Goal: Task Accomplishment & Management: Use online tool/utility

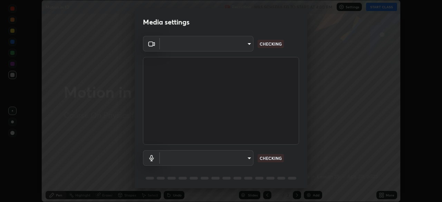
scroll to position [25, 0]
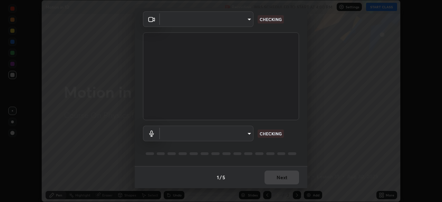
type input "094ffe3f61abc64f3ce73721aab664ef57d10a5fc7d187ad1ef3fa5fd4d2b427"
type input "default"
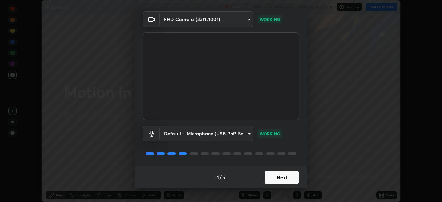
click at [279, 178] on button "Next" at bounding box center [282, 178] width 35 height 14
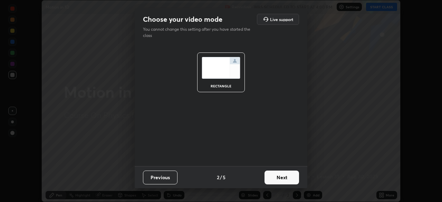
scroll to position [0, 0]
click at [284, 180] on button "Next" at bounding box center [282, 178] width 35 height 14
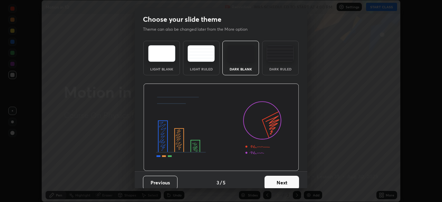
scroll to position [5, 0]
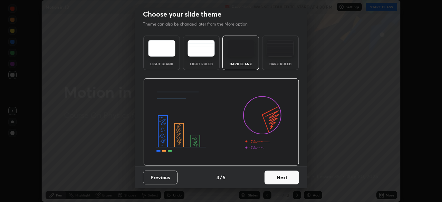
click at [280, 174] on button "Next" at bounding box center [282, 178] width 35 height 14
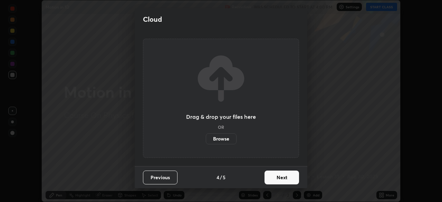
scroll to position [0, 0]
click at [279, 174] on button "Next" at bounding box center [282, 178] width 35 height 14
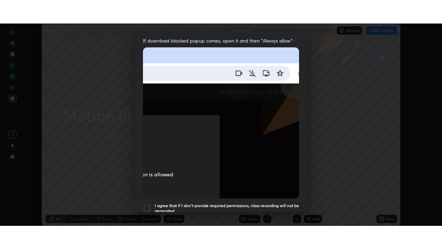
scroll to position [165, 0]
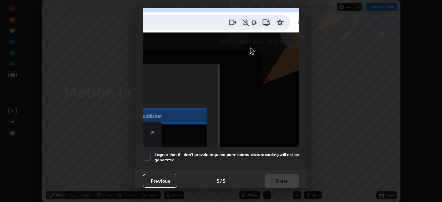
click at [262, 155] on h5 "I agree that if I don't provide required permissions, class recording will not …" at bounding box center [227, 157] width 144 height 11
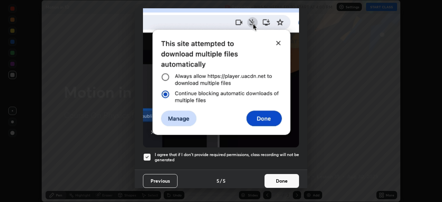
click at [276, 181] on button "Done" at bounding box center [282, 181] width 35 height 14
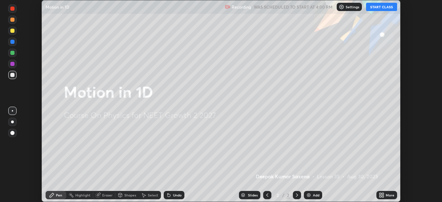
click at [386, 194] on div "More" at bounding box center [390, 194] width 9 height 3
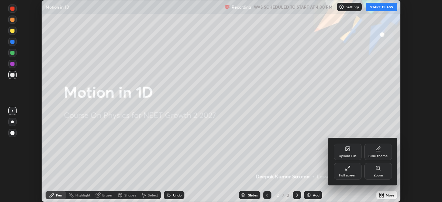
click at [346, 170] on icon at bounding box center [347, 170] width 2 height 2
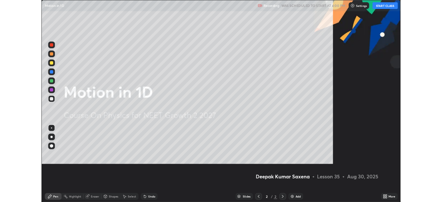
scroll to position [249, 442]
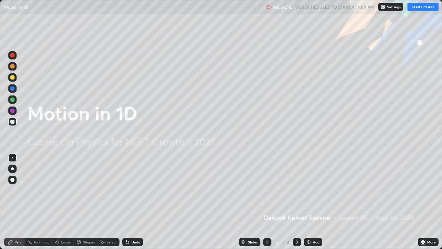
click at [423, 7] on button "START CLASS" at bounding box center [423, 7] width 31 height 8
click at [314, 202] on div "Add" at bounding box center [316, 241] width 7 height 3
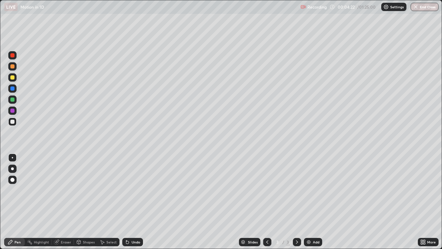
click at [311, 202] on img at bounding box center [309, 242] width 6 height 6
click at [267, 202] on icon at bounding box center [268, 242] width 6 height 6
click at [293, 202] on div at bounding box center [297, 242] width 8 height 8
click at [14, 77] on div at bounding box center [12, 77] width 4 height 4
click at [310, 202] on img at bounding box center [309, 242] width 6 height 6
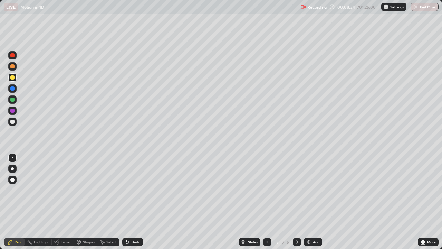
click at [13, 79] on div at bounding box center [12, 77] width 4 height 4
click at [87, 202] on div "Shapes" at bounding box center [85, 242] width 23 height 8
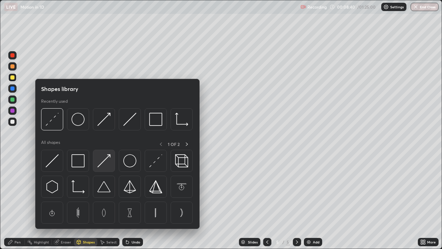
click at [106, 159] on img at bounding box center [103, 160] width 13 height 13
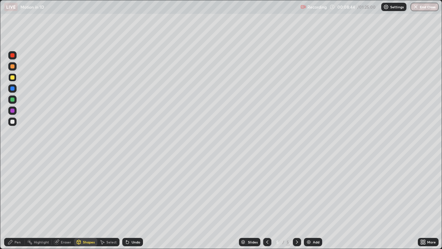
click at [14, 202] on div "Pen" at bounding box center [14, 242] width 21 height 8
click at [13, 120] on div at bounding box center [12, 122] width 4 height 4
click at [13, 122] on div at bounding box center [12, 122] width 4 height 4
click at [88, 202] on div "Shapes" at bounding box center [89, 241] width 12 height 3
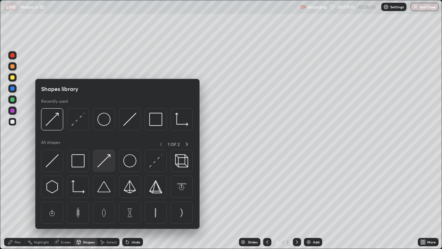
click at [106, 160] on img at bounding box center [103, 160] width 13 height 13
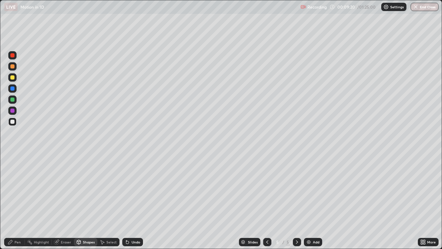
click at [18, 202] on div "Pen" at bounding box center [18, 241] width 6 height 3
click at [311, 202] on div "Add" at bounding box center [313, 242] width 18 height 8
click at [87, 202] on div "Shapes" at bounding box center [89, 241] width 12 height 3
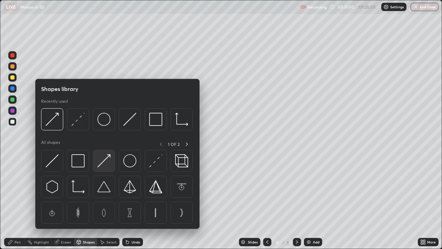
click at [97, 161] on div at bounding box center [104, 161] width 22 height 22
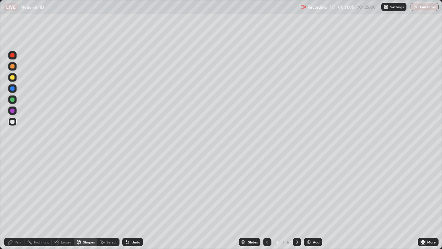
click at [15, 202] on div "Pen" at bounding box center [18, 241] width 6 height 3
click at [310, 202] on img at bounding box center [309, 242] width 6 height 6
click at [87, 202] on div "Shapes" at bounding box center [85, 242] width 23 height 8
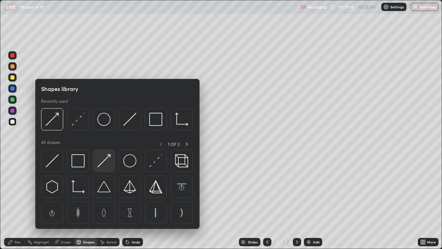
click at [104, 161] on img at bounding box center [103, 160] width 13 height 13
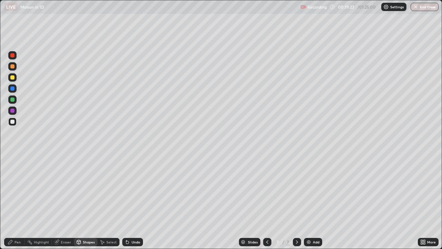
click at [20, 202] on div "Pen" at bounding box center [18, 241] width 6 height 3
click at [67, 202] on div "Eraser" at bounding box center [66, 241] width 10 height 3
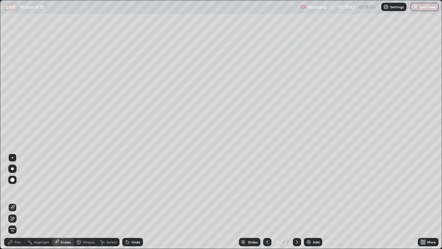
click at [83, 202] on div "Shapes" at bounding box center [89, 241] width 12 height 3
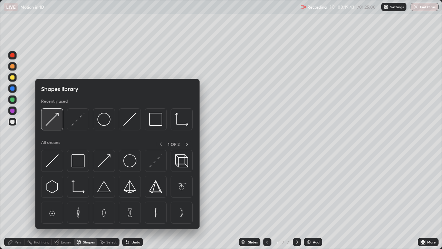
click at [53, 124] on img at bounding box center [52, 119] width 13 height 13
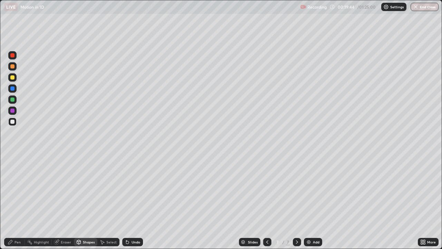
click at [13, 77] on div at bounding box center [12, 77] width 4 height 4
click at [13, 202] on div "Pen" at bounding box center [14, 242] width 21 height 8
click at [15, 80] on div at bounding box center [12, 77] width 8 height 8
click at [310, 202] on img at bounding box center [309, 242] width 6 height 6
click at [16, 122] on div at bounding box center [12, 121] width 8 height 8
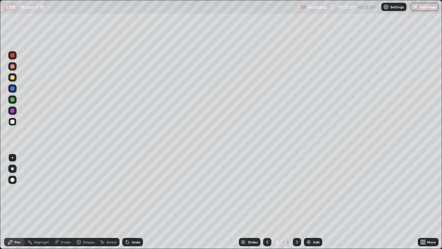
click at [130, 202] on div "Undo" at bounding box center [132, 242] width 21 height 8
click at [132, 202] on div "Undo" at bounding box center [136, 241] width 9 height 3
click at [263, 202] on div at bounding box center [267, 242] width 8 height 8
click at [296, 202] on icon at bounding box center [297, 242] width 6 height 6
click at [266, 202] on icon at bounding box center [268, 242] width 6 height 6
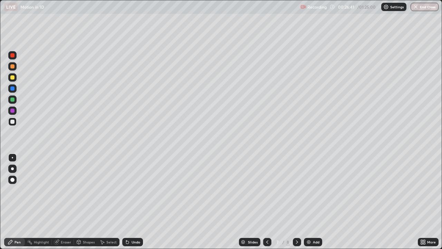
click at [295, 202] on icon at bounding box center [297, 242] width 6 height 6
click at [134, 202] on div "Undo" at bounding box center [136, 241] width 9 height 3
click at [132, 202] on div "Undo" at bounding box center [136, 241] width 9 height 3
click at [130, 202] on div "Undo" at bounding box center [132, 242] width 21 height 8
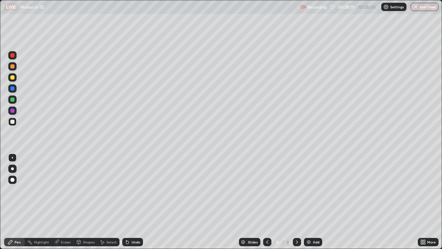
click at [130, 202] on div "Undo" at bounding box center [132, 242] width 21 height 8
click at [310, 202] on img at bounding box center [309, 242] width 6 height 6
click at [267, 202] on icon at bounding box center [268, 242] width 6 height 6
click at [296, 202] on icon at bounding box center [297, 242] width 6 height 6
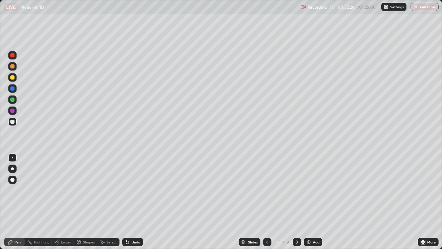
click at [267, 202] on icon at bounding box center [268, 242] width 6 height 6
click at [266, 202] on div at bounding box center [267, 242] width 8 height 14
click at [296, 202] on icon at bounding box center [297, 242] width 6 height 6
click at [297, 202] on icon at bounding box center [297, 242] width 6 height 6
click at [312, 202] on div "Add" at bounding box center [313, 242] width 18 height 8
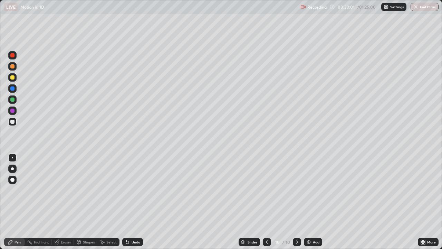
click at [67, 202] on div "Eraser" at bounding box center [63, 242] width 22 height 8
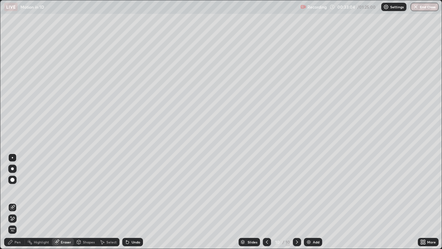
click at [16, 202] on div "Pen" at bounding box center [18, 241] width 6 height 3
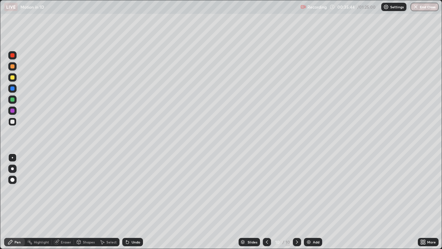
click at [266, 202] on icon at bounding box center [267, 242] width 6 height 6
click at [296, 202] on icon at bounding box center [297, 242] width 6 height 6
click at [267, 202] on icon at bounding box center [267, 242] width 6 height 6
click at [266, 202] on icon at bounding box center [267, 242] width 6 height 6
click at [297, 202] on icon at bounding box center [297, 242] width 6 height 6
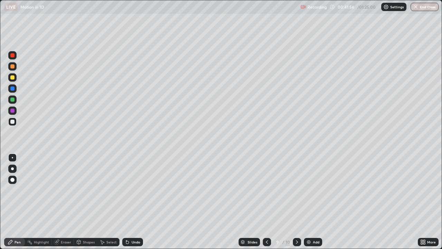
click at [296, 202] on icon at bounding box center [297, 242] width 6 height 6
click at [296, 202] on div at bounding box center [297, 242] width 8 height 8
click at [299, 202] on div at bounding box center [297, 242] width 8 height 8
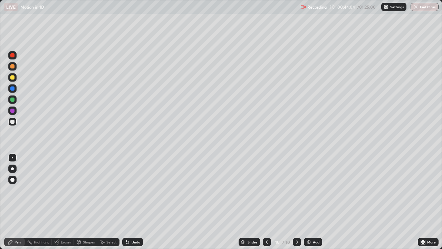
click at [299, 202] on div at bounding box center [297, 242] width 8 height 8
click at [296, 202] on icon at bounding box center [297, 242] width 6 height 6
click at [297, 202] on icon at bounding box center [297, 242] width 6 height 6
click at [310, 202] on img at bounding box center [309, 242] width 6 height 6
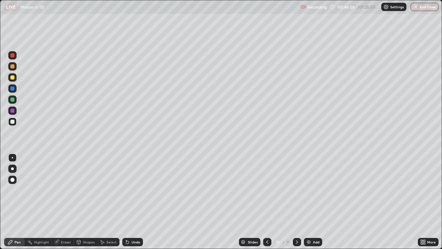
click at [65, 202] on div "Eraser" at bounding box center [63, 242] width 22 height 8
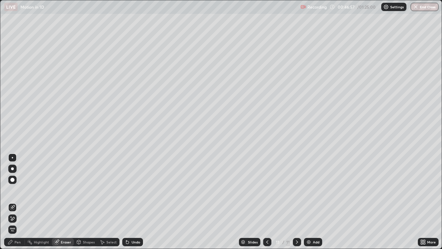
click at [12, 158] on div at bounding box center [12, 157] width 1 height 1
click at [15, 202] on div "Pen" at bounding box center [14, 242] width 21 height 8
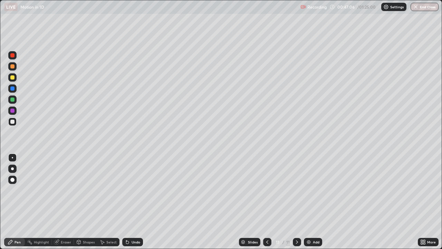
click at [129, 202] on icon at bounding box center [128, 242] width 6 height 6
click at [130, 202] on div "Undo" at bounding box center [132, 242] width 21 height 8
click at [129, 202] on div "Undo" at bounding box center [132, 242] width 21 height 8
click at [13, 78] on div at bounding box center [12, 77] width 4 height 4
click at [306, 202] on img at bounding box center [309, 242] width 6 height 6
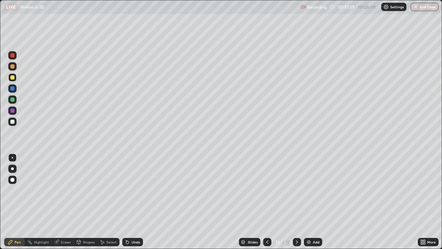
click at [13, 123] on div at bounding box center [12, 122] width 4 height 4
click at [137, 202] on div "Undo" at bounding box center [136, 241] width 9 height 3
click at [136, 202] on div "Undo" at bounding box center [136, 241] width 9 height 3
click at [134, 202] on div "Undo" at bounding box center [136, 241] width 9 height 3
click at [136, 202] on div "Undo" at bounding box center [136, 241] width 9 height 3
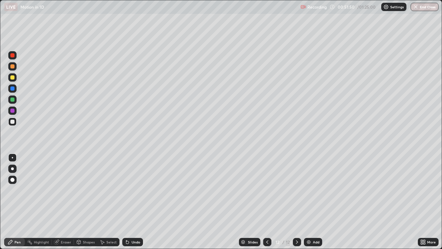
click at [135, 202] on div "Undo" at bounding box center [136, 241] width 9 height 3
click at [267, 202] on icon at bounding box center [268, 242] width 6 height 6
click at [296, 202] on icon at bounding box center [297, 242] width 6 height 6
click at [314, 202] on div "Add" at bounding box center [313, 242] width 18 height 8
click at [83, 202] on div "Shapes" at bounding box center [89, 241] width 12 height 3
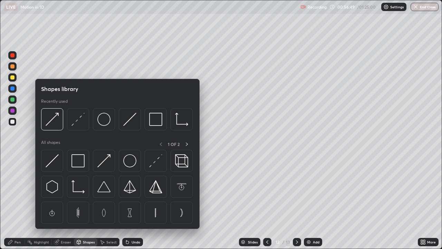
click at [65, 202] on div "Eraser" at bounding box center [63, 242] width 22 height 8
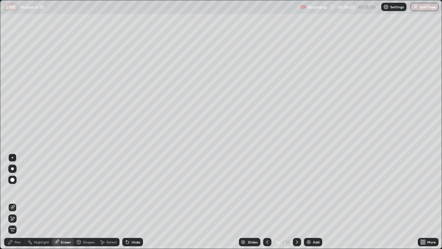
click at [12, 158] on div at bounding box center [12, 157] width 1 height 1
click at [19, 202] on div "Pen" at bounding box center [18, 241] width 6 height 3
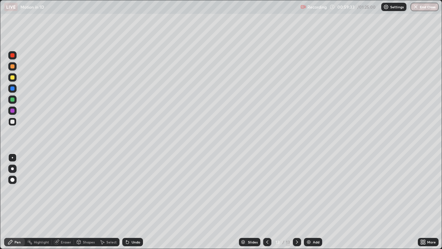
click at [267, 202] on icon at bounding box center [268, 242] width 6 height 6
click at [265, 202] on icon at bounding box center [268, 242] width 6 height 6
click at [266, 202] on icon at bounding box center [268, 242] width 6 height 6
click at [266, 202] on div at bounding box center [267, 242] width 8 height 14
click at [295, 202] on icon at bounding box center [297, 242] width 6 height 6
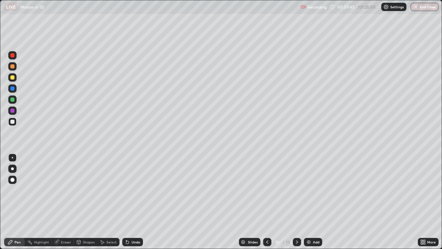
click at [298, 202] on icon at bounding box center [297, 242] width 6 height 6
click at [295, 202] on icon at bounding box center [297, 242] width 6 height 6
click at [297, 202] on icon at bounding box center [297, 242] width 6 height 6
click at [66, 202] on div "Eraser" at bounding box center [66, 241] width 10 height 3
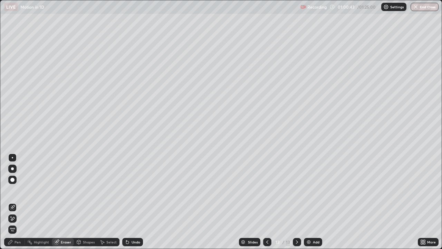
click at [13, 178] on div at bounding box center [12, 180] width 4 height 4
click at [15, 202] on div "Pen" at bounding box center [18, 241] width 6 height 3
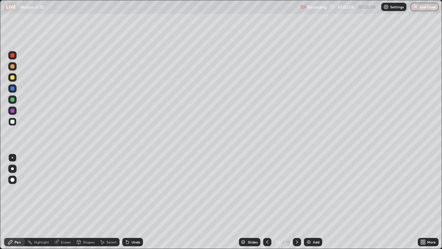
click at [315, 202] on div "Add" at bounding box center [313, 242] width 18 height 8
click at [12, 78] on div at bounding box center [12, 77] width 4 height 4
click at [305, 202] on div "Add" at bounding box center [313, 242] width 18 height 8
click at [13, 77] on div at bounding box center [12, 77] width 4 height 4
click at [13, 121] on div at bounding box center [12, 122] width 4 height 4
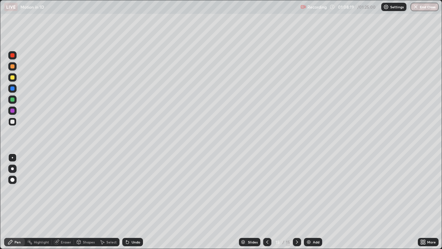
click at [318, 202] on div "Add" at bounding box center [316, 241] width 7 height 3
click at [13, 77] on div at bounding box center [12, 77] width 4 height 4
click at [269, 202] on icon at bounding box center [268, 242] width 6 height 6
click at [267, 202] on icon at bounding box center [268, 242] width 6 height 6
click at [296, 202] on icon at bounding box center [297, 242] width 6 height 6
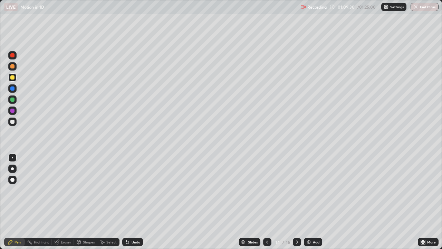
click at [296, 202] on icon at bounding box center [297, 241] width 2 height 3
click at [268, 202] on icon at bounding box center [268, 242] width 6 height 6
click at [265, 202] on div at bounding box center [267, 242] width 8 height 8
click at [296, 202] on icon at bounding box center [297, 242] width 6 height 6
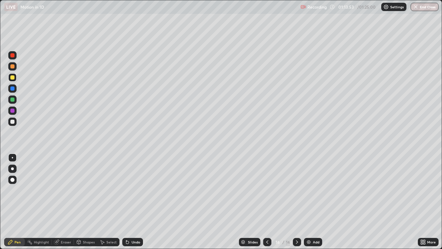
click at [309, 202] on img at bounding box center [309, 242] width 6 height 6
click at [86, 202] on div "Shapes" at bounding box center [89, 241] width 12 height 3
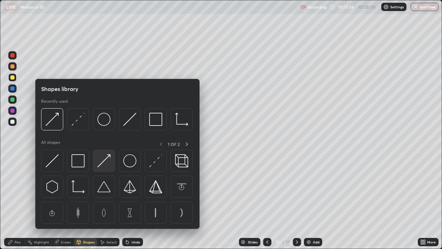
click at [102, 163] on img at bounding box center [103, 160] width 13 height 13
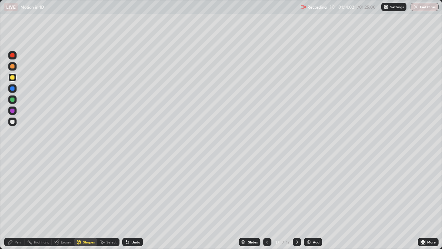
click at [18, 202] on div "Pen" at bounding box center [18, 241] width 6 height 3
click at [87, 202] on div "Shapes" at bounding box center [89, 241] width 12 height 3
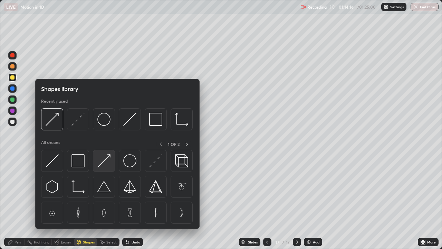
click at [104, 160] on img at bounding box center [103, 160] width 13 height 13
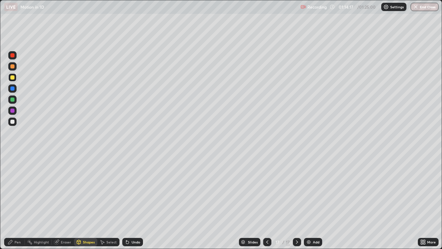
click at [13, 121] on div at bounding box center [12, 122] width 4 height 4
click at [14, 202] on div "Pen" at bounding box center [14, 242] width 21 height 8
click at [14, 78] on div at bounding box center [12, 77] width 4 height 4
click at [266, 202] on icon at bounding box center [268, 242] width 6 height 6
click at [267, 202] on icon at bounding box center [268, 242] width 6 height 6
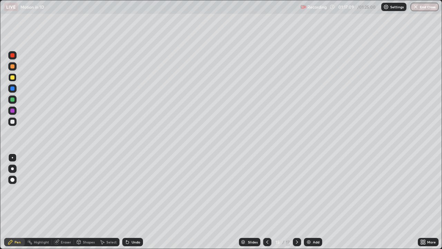
click at [267, 202] on icon at bounding box center [268, 242] width 6 height 6
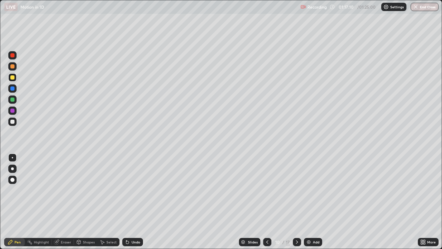
click at [296, 202] on div at bounding box center [297, 242] width 8 height 14
click at [299, 202] on icon at bounding box center [297, 242] width 6 height 6
click at [299, 202] on div at bounding box center [297, 242] width 8 height 8
click at [298, 202] on icon at bounding box center [297, 242] width 6 height 6
click at [296, 202] on icon at bounding box center [297, 242] width 6 height 6
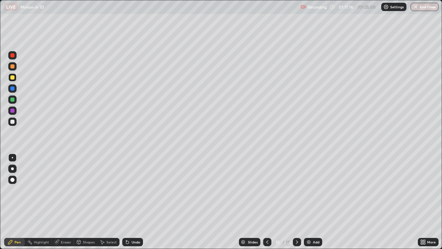
click at [299, 202] on div at bounding box center [297, 242] width 8 height 8
click at [297, 202] on icon at bounding box center [297, 242] width 6 height 6
click at [415, 10] on button "End Class" at bounding box center [424, 7] width 27 height 8
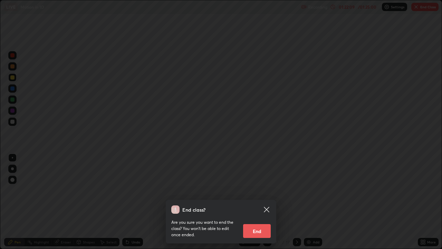
click at [253, 202] on button "End" at bounding box center [257, 231] width 28 height 14
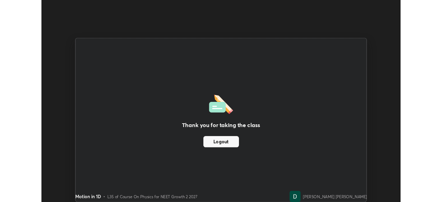
scroll to position [34342, 34101]
